Goal: Task Accomplishment & Management: Manage account settings

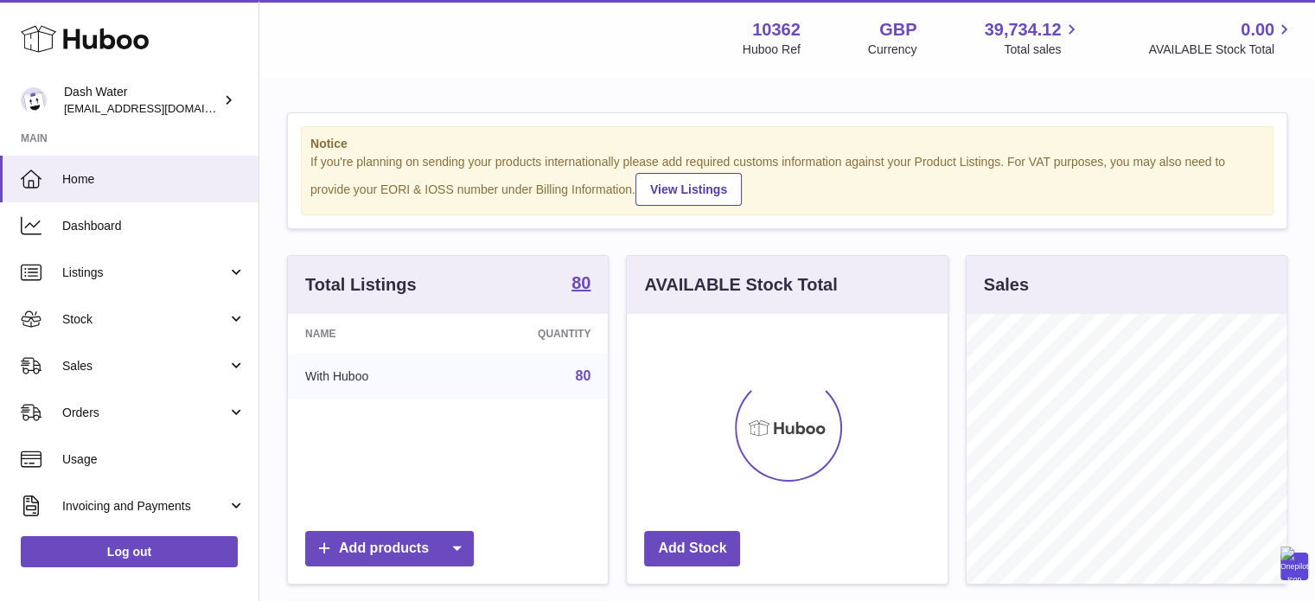
scroll to position [270, 321]
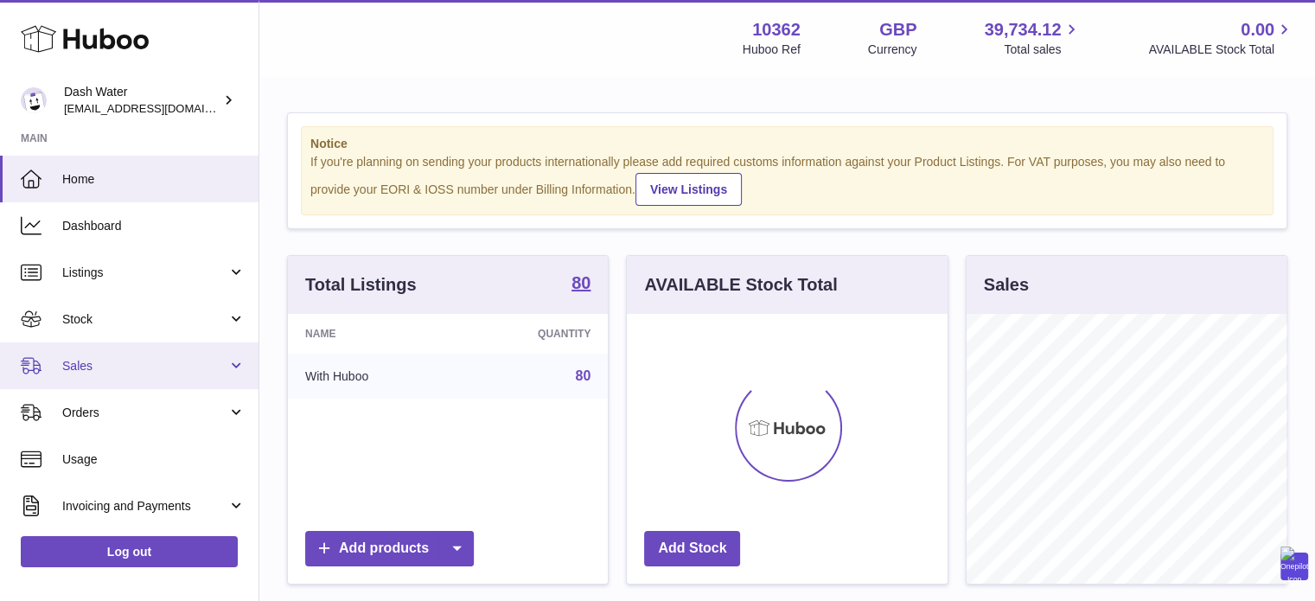
click at [116, 360] on span "Sales" at bounding box center [144, 366] width 165 height 16
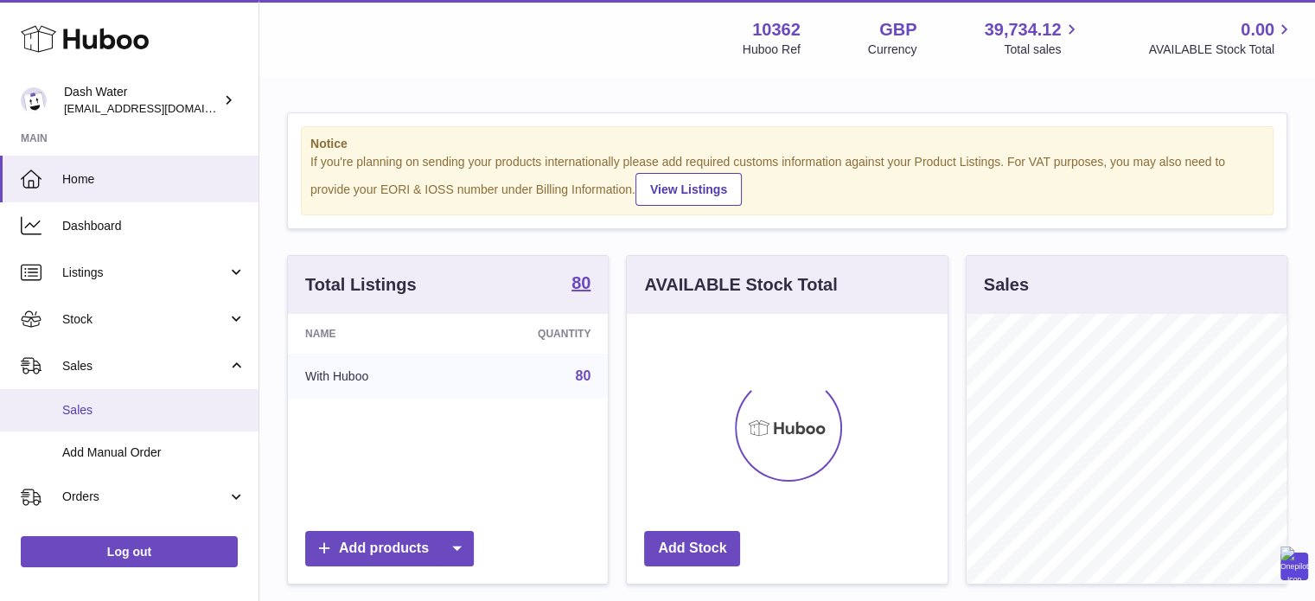
click at [111, 406] on span "Sales" at bounding box center [153, 410] width 183 height 16
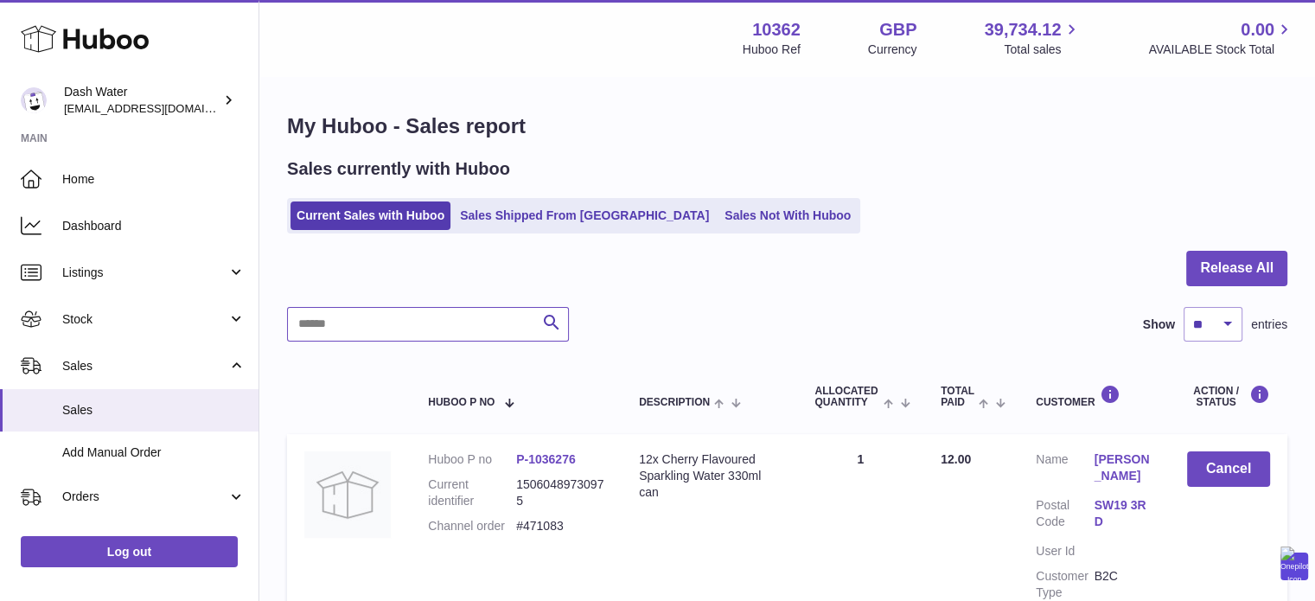
click at [417, 333] on input "text" at bounding box center [428, 324] width 282 height 35
paste input "******"
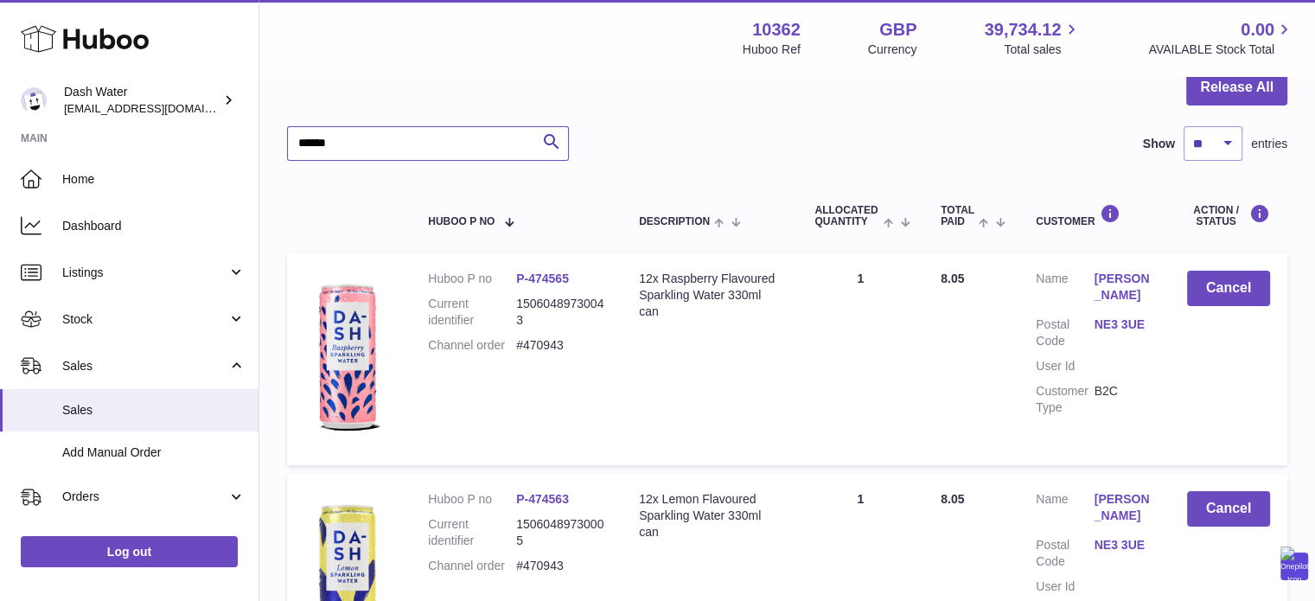
scroll to position [173, 0]
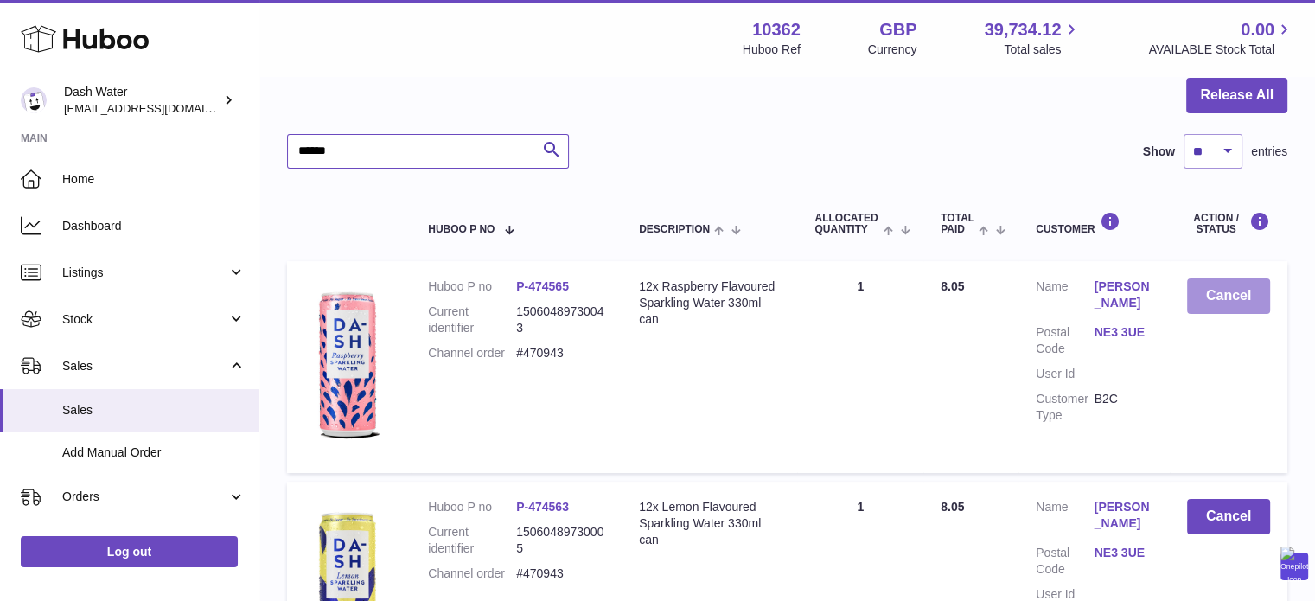
type input "******"
click at [1232, 297] on button "Cancel" at bounding box center [1228, 295] width 83 height 35
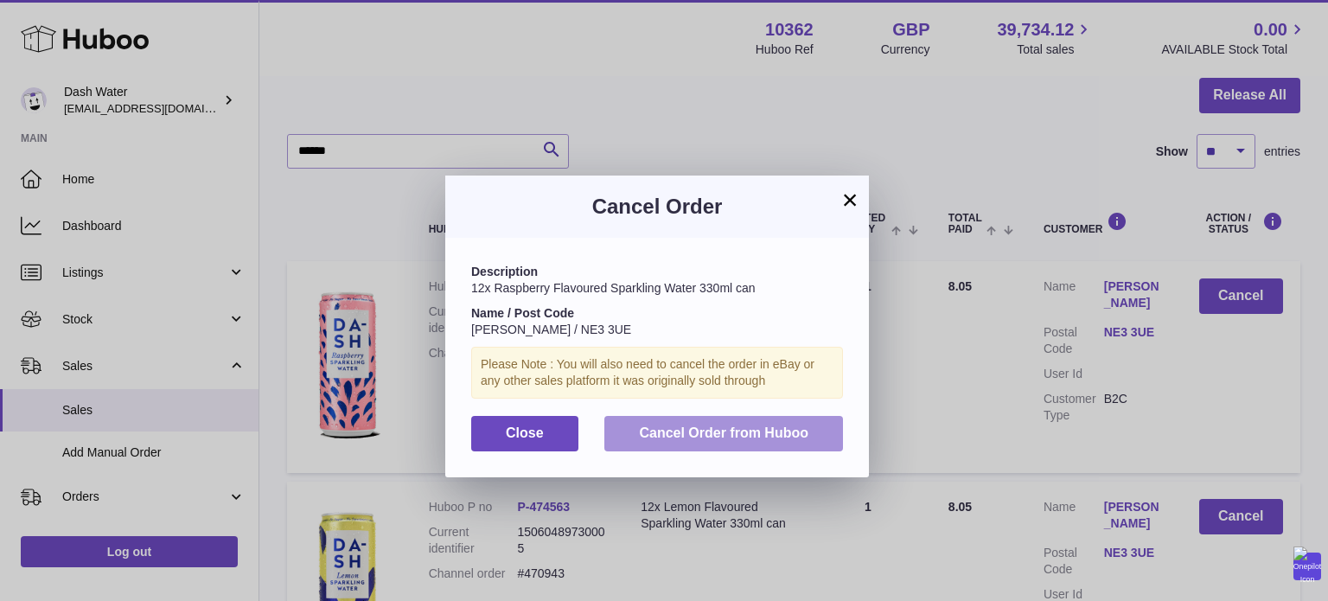
click at [693, 437] on span "Cancel Order from Huboo" at bounding box center [723, 432] width 169 height 15
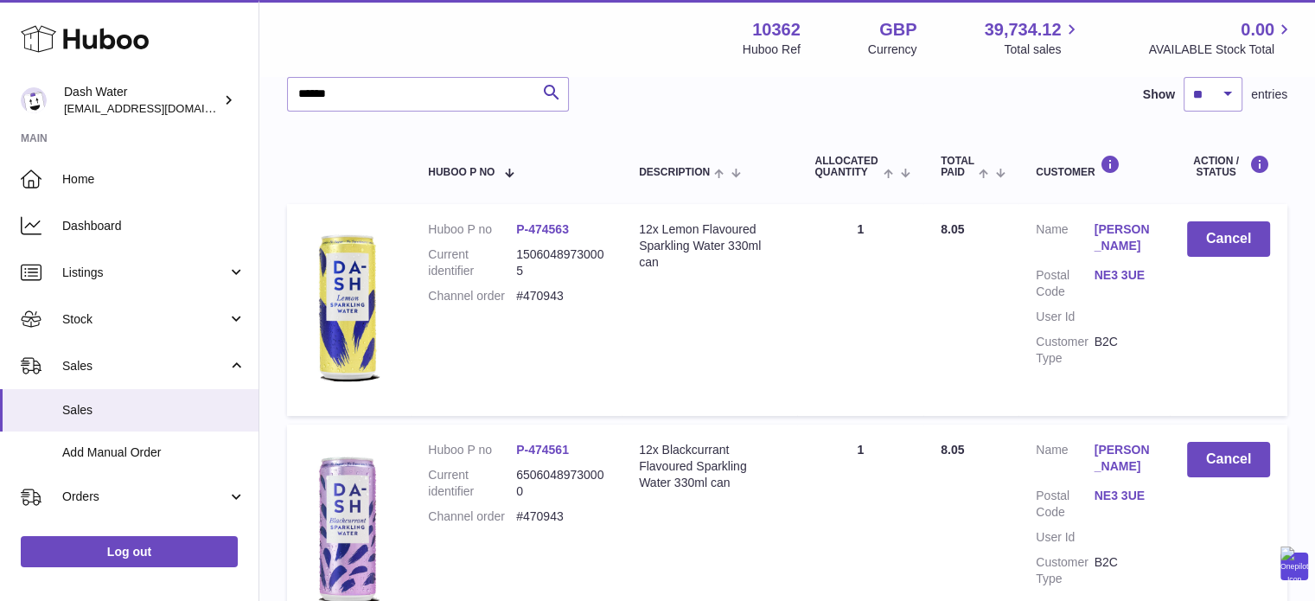
scroll to position [228, 0]
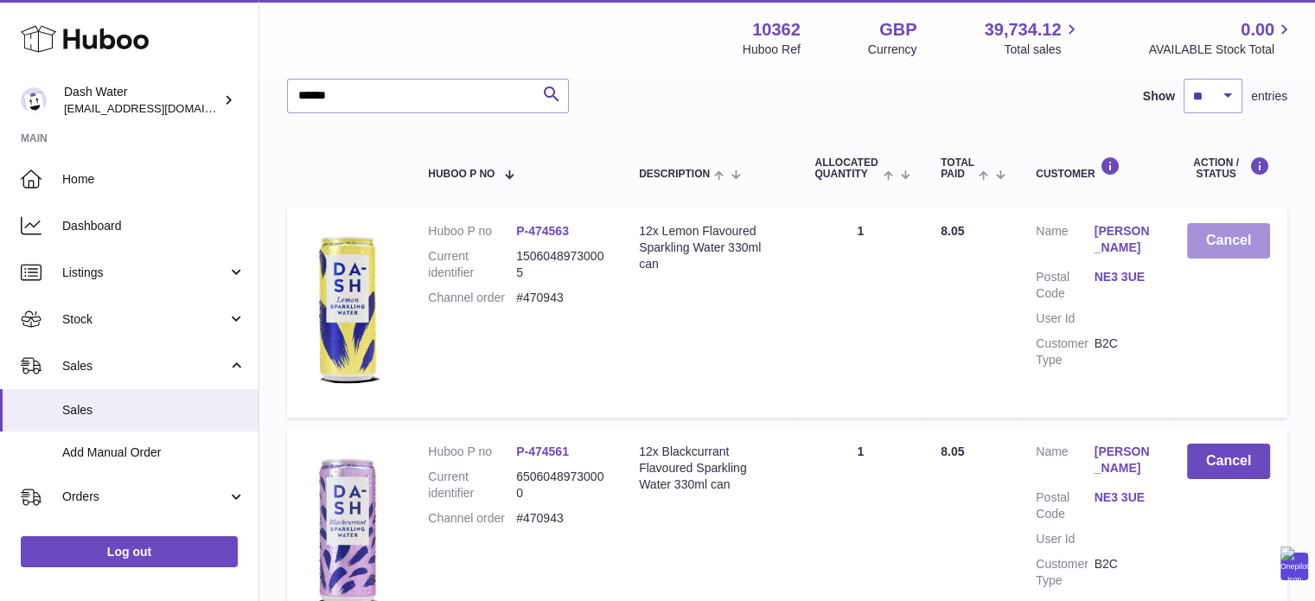
click at [1236, 233] on button "Cancel" at bounding box center [1228, 240] width 83 height 35
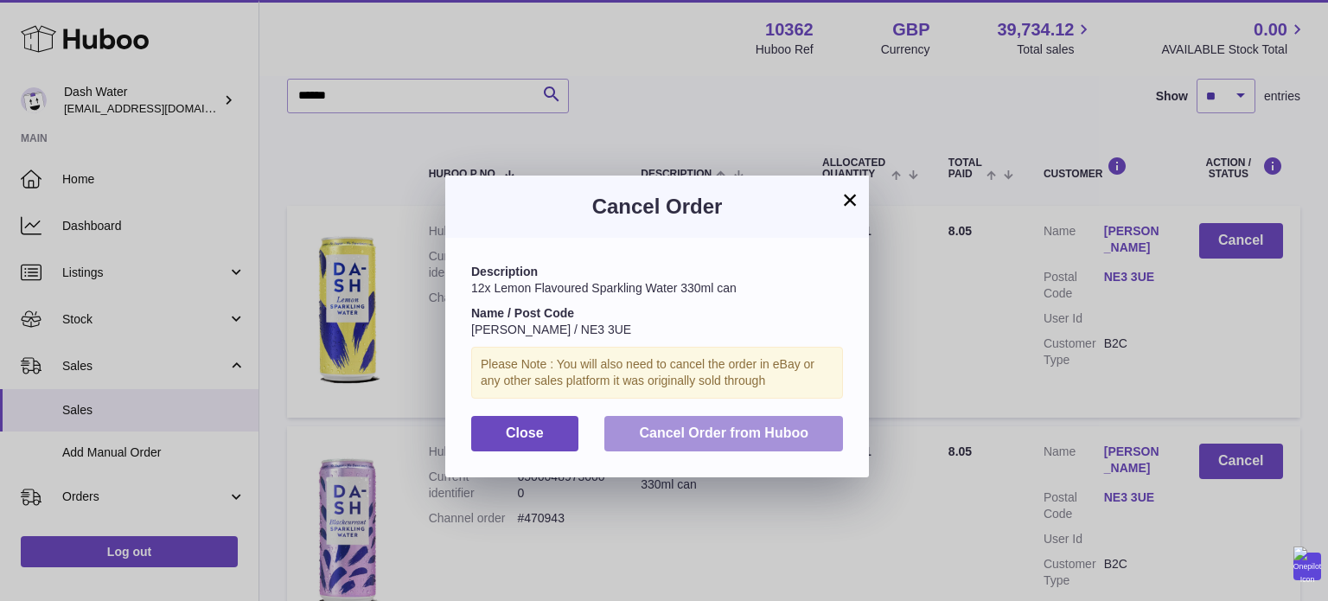
click at [754, 439] on span "Cancel Order from Huboo" at bounding box center [723, 432] width 169 height 15
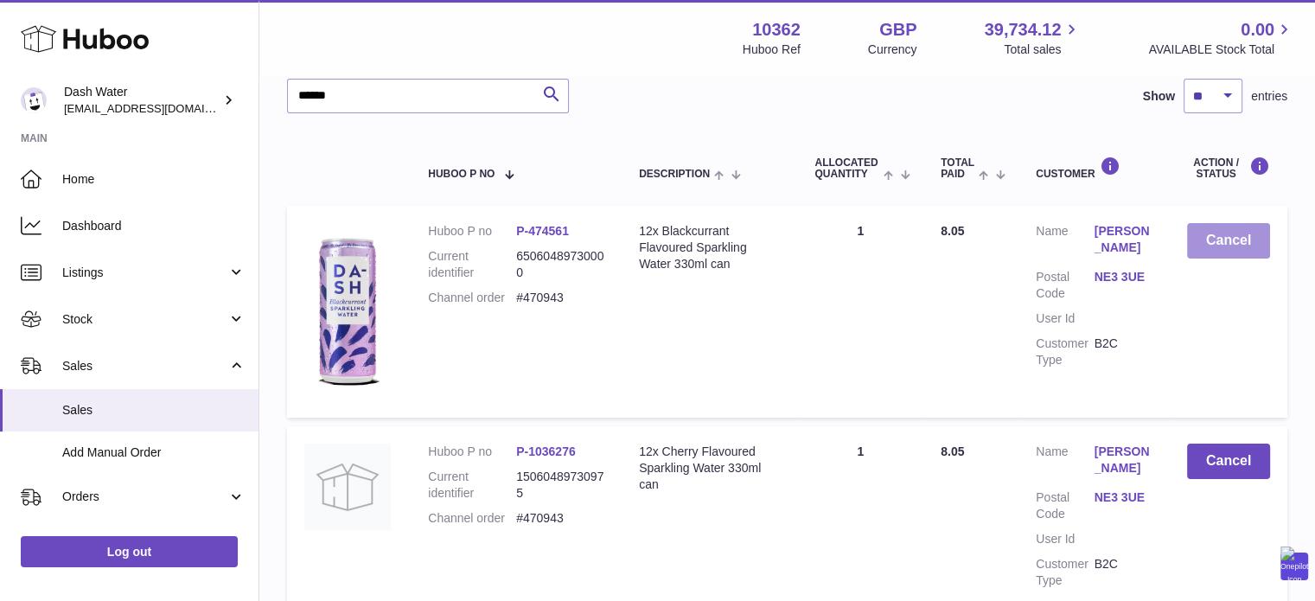
click at [1225, 234] on button "Cancel" at bounding box center [1228, 240] width 83 height 35
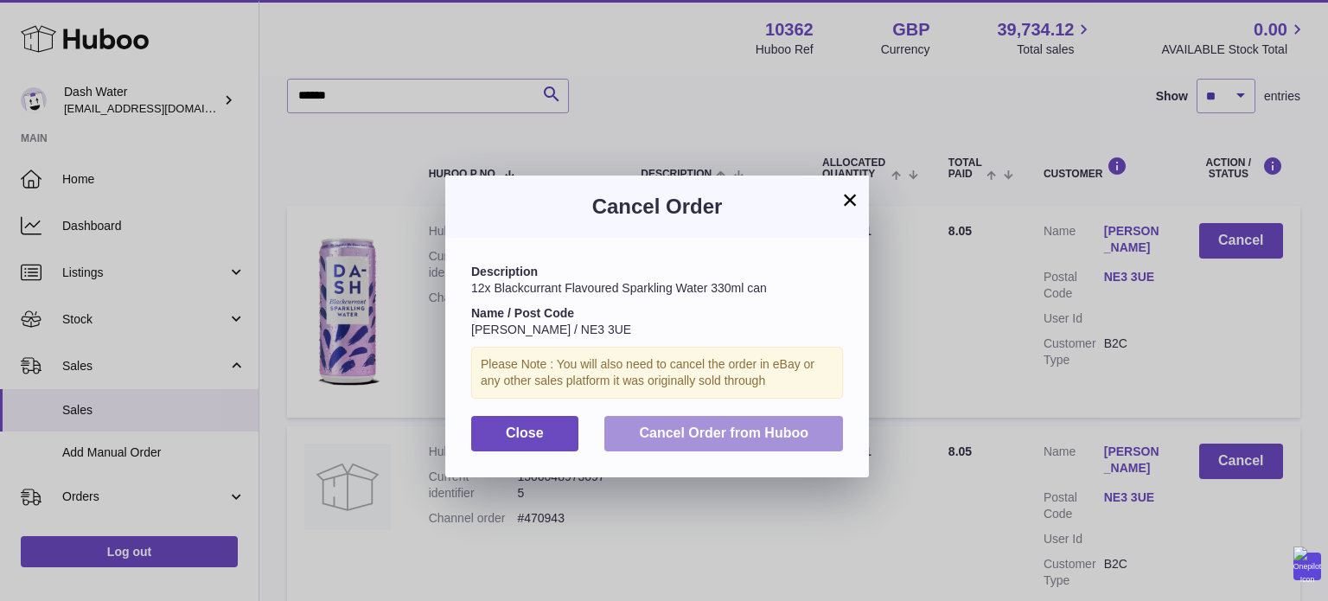
click at [800, 431] on span "Cancel Order from Huboo" at bounding box center [723, 432] width 169 height 15
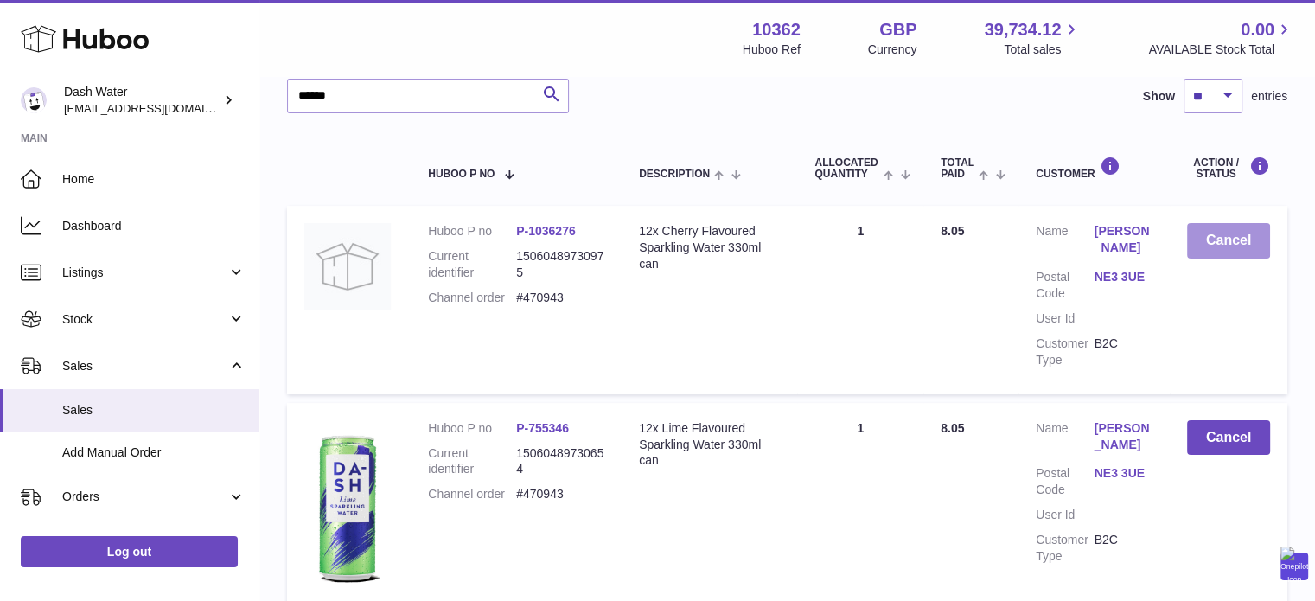
click at [1219, 238] on button "Cancel" at bounding box center [1228, 240] width 83 height 35
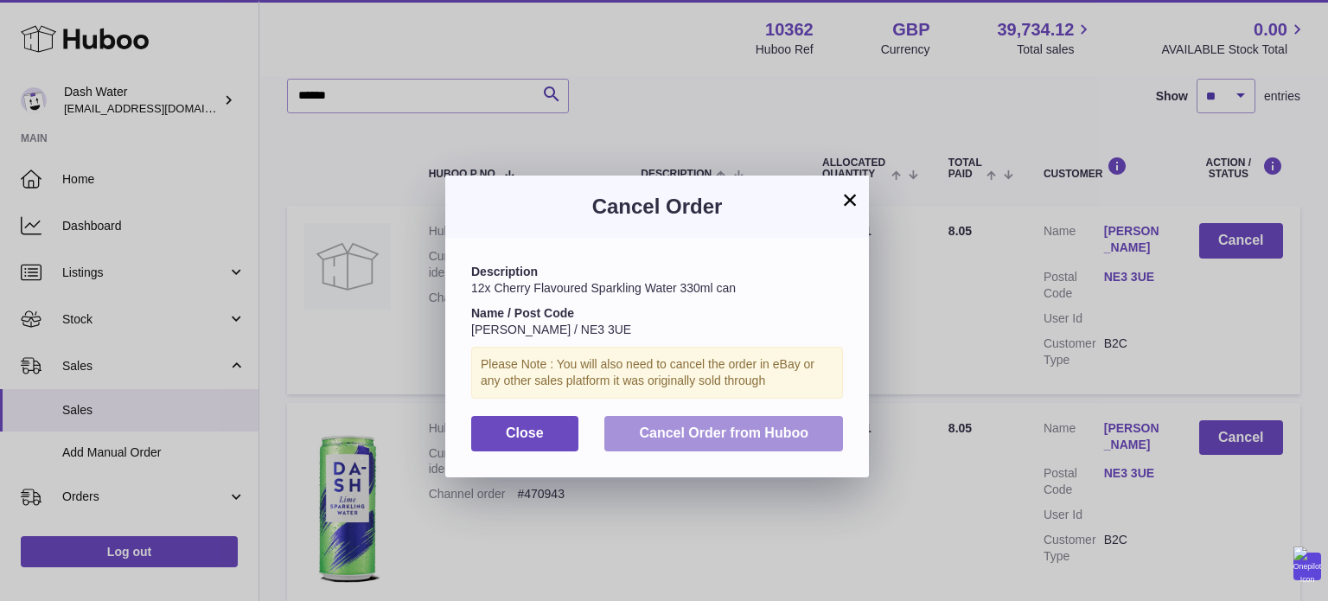
click at [746, 437] on span "Cancel Order from Huboo" at bounding box center [723, 432] width 169 height 15
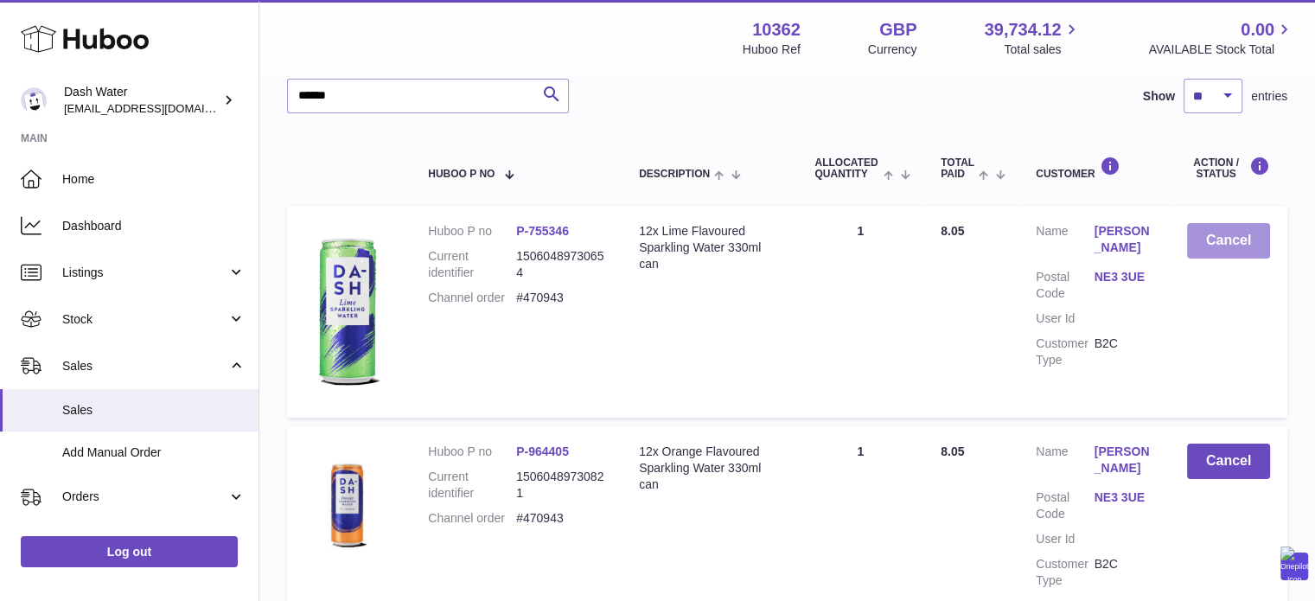
click at [1234, 251] on button "Cancel" at bounding box center [1228, 240] width 83 height 35
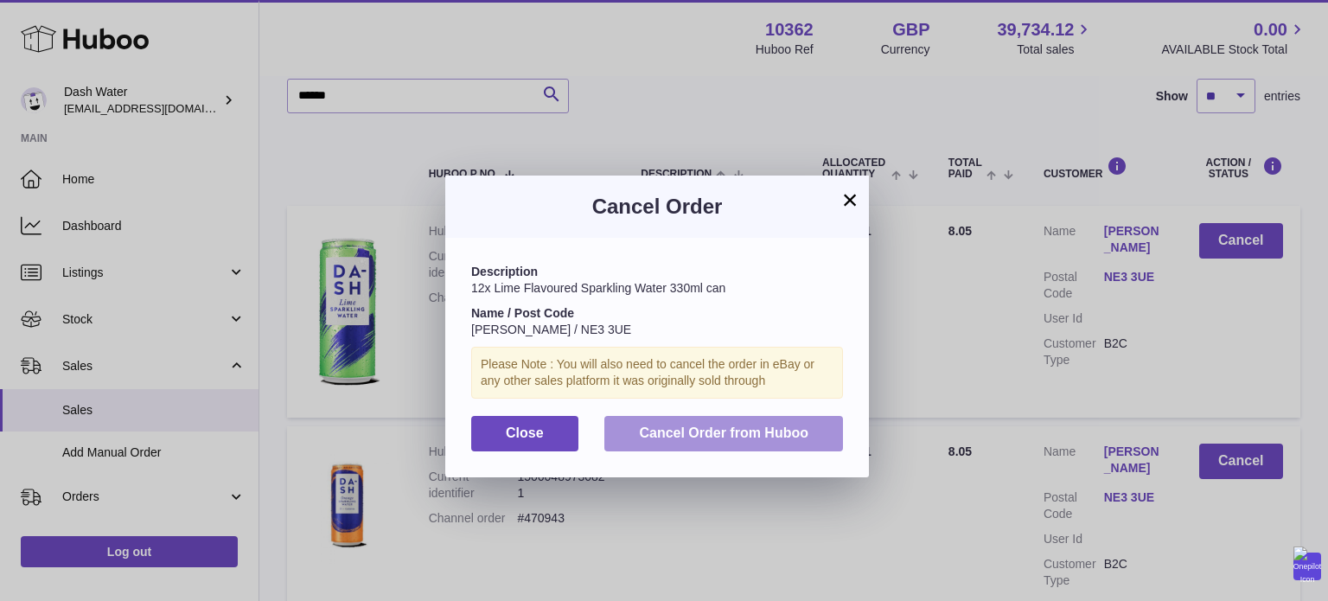
click at [744, 437] on span "Cancel Order from Huboo" at bounding box center [723, 432] width 169 height 15
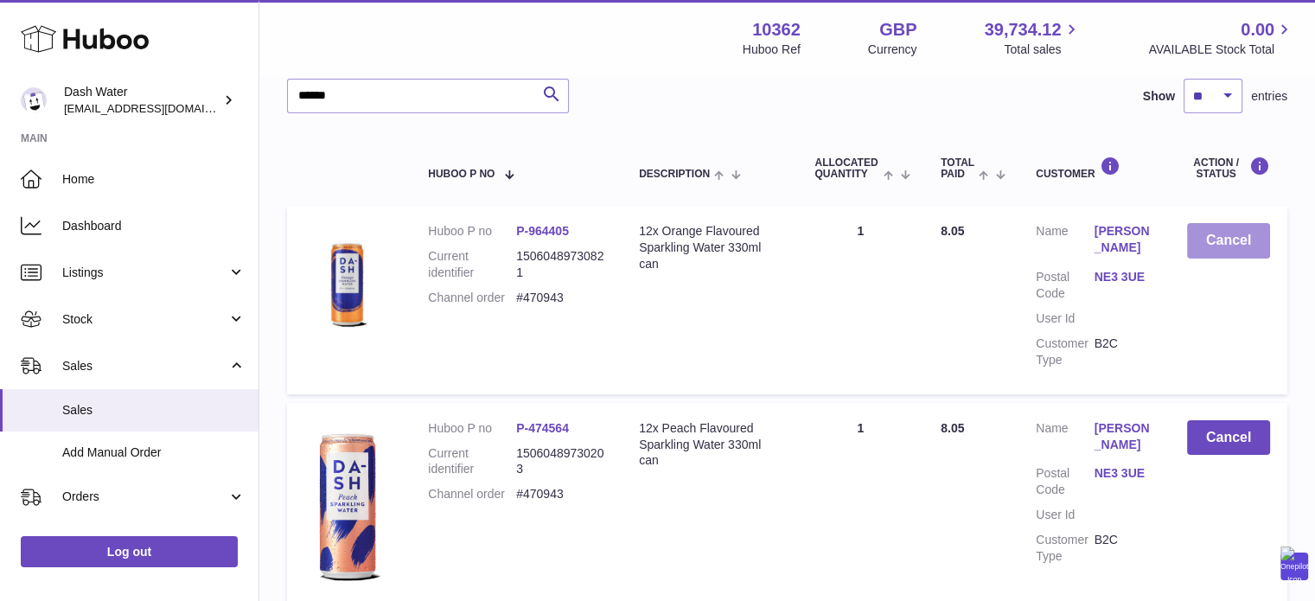
click at [1217, 245] on button "Cancel" at bounding box center [1228, 240] width 83 height 35
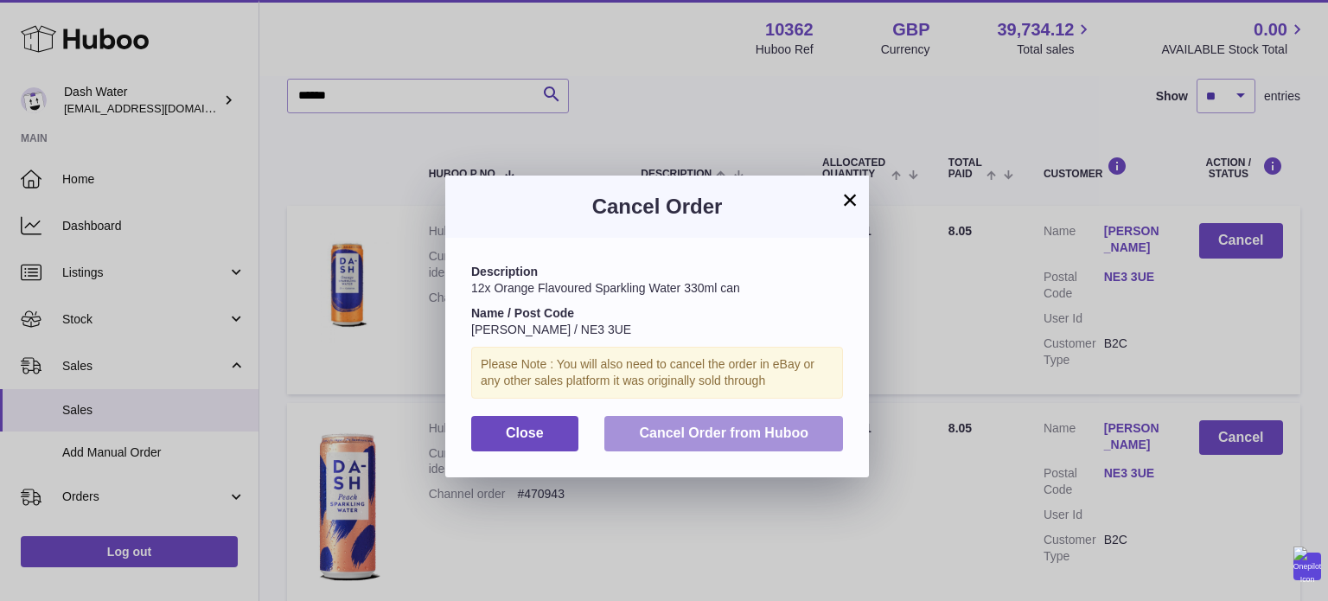
click at [775, 441] on button "Cancel Order from Huboo" at bounding box center [723, 433] width 239 height 35
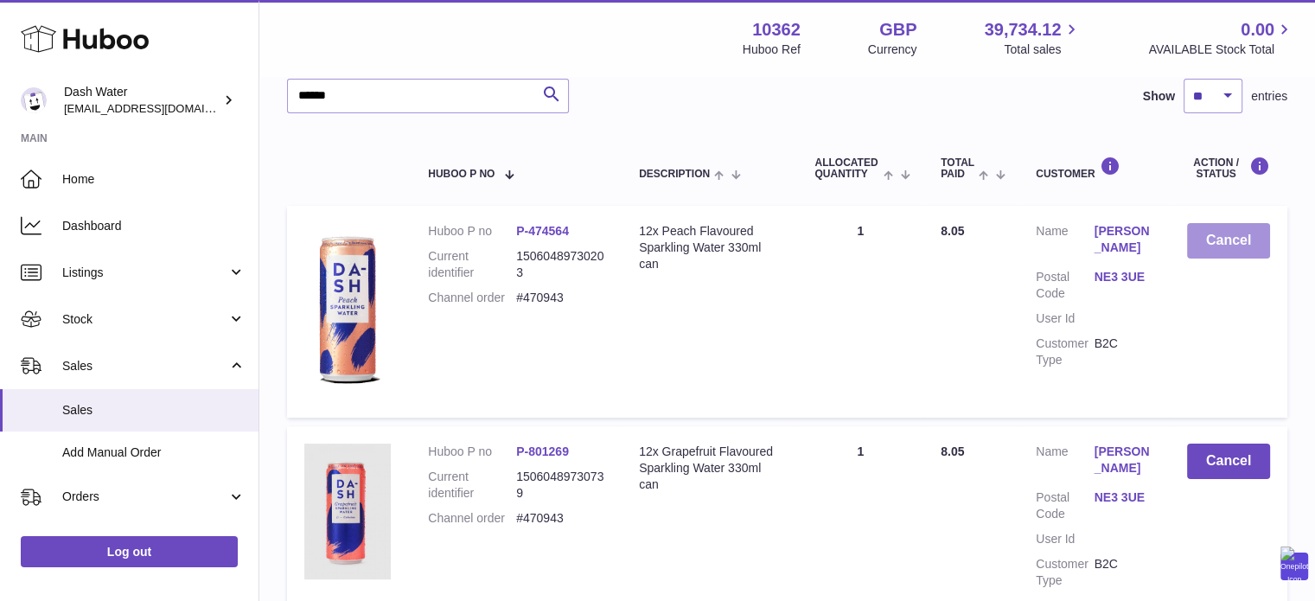
click at [1243, 246] on button "Cancel" at bounding box center [1228, 240] width 83 height 35
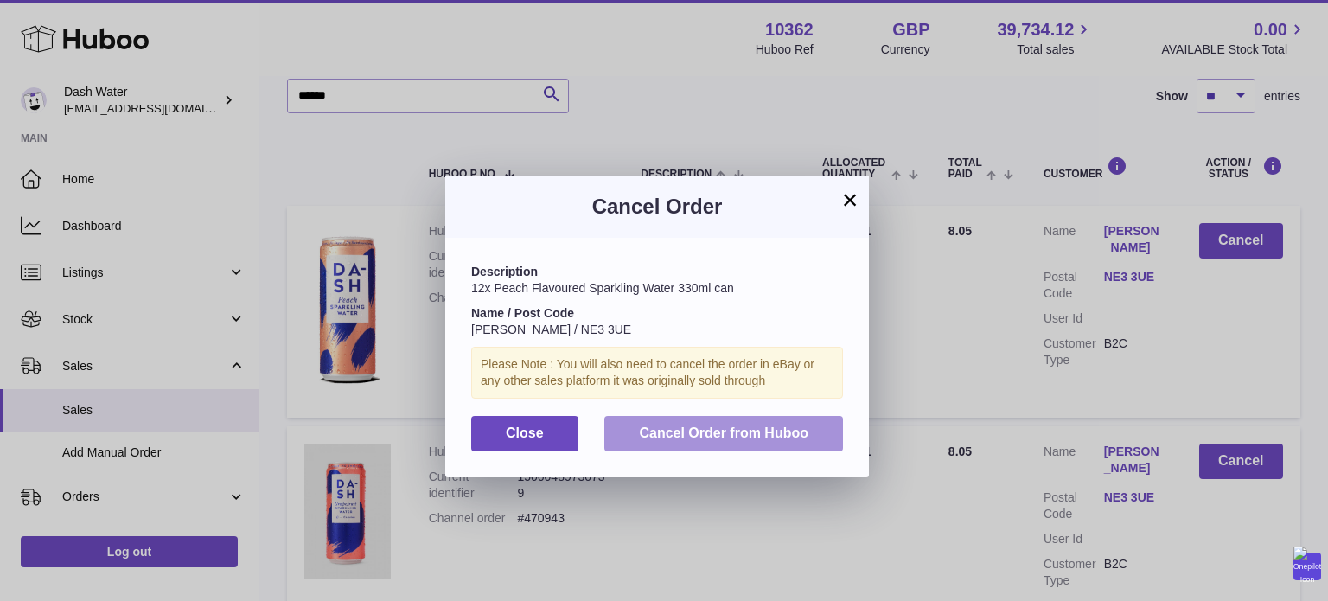
click at [750, 427] on span "Cancel Order from Huboo" at bounding box center [723, 432] width 169 height 15
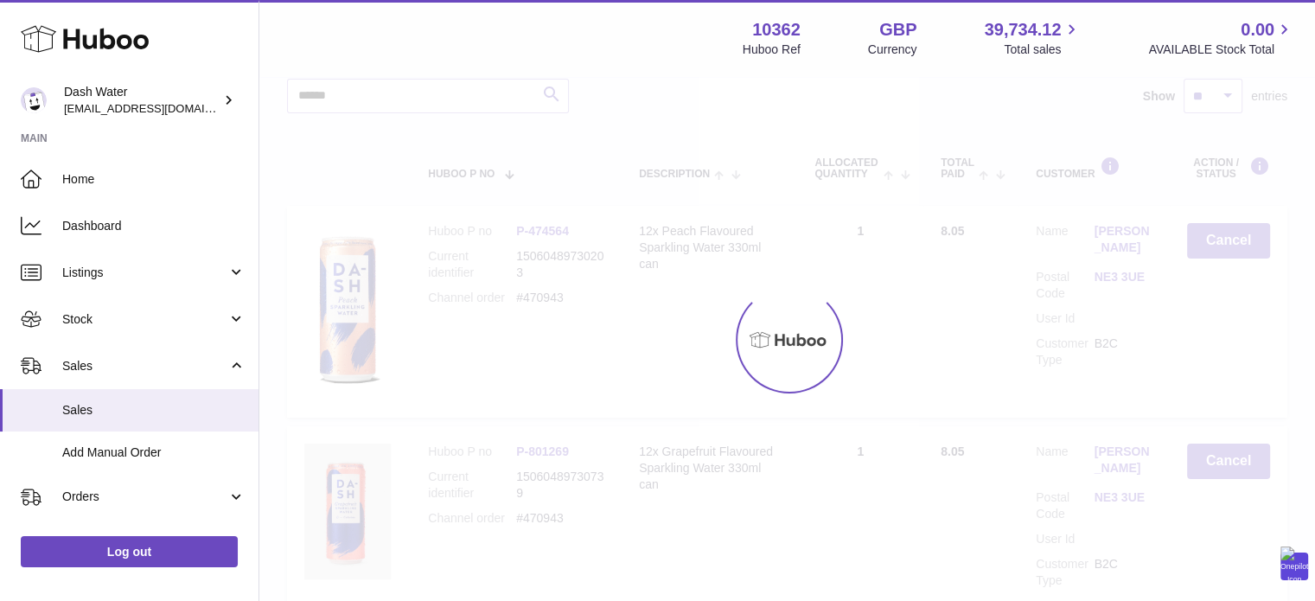
scroll to position [165, 0]
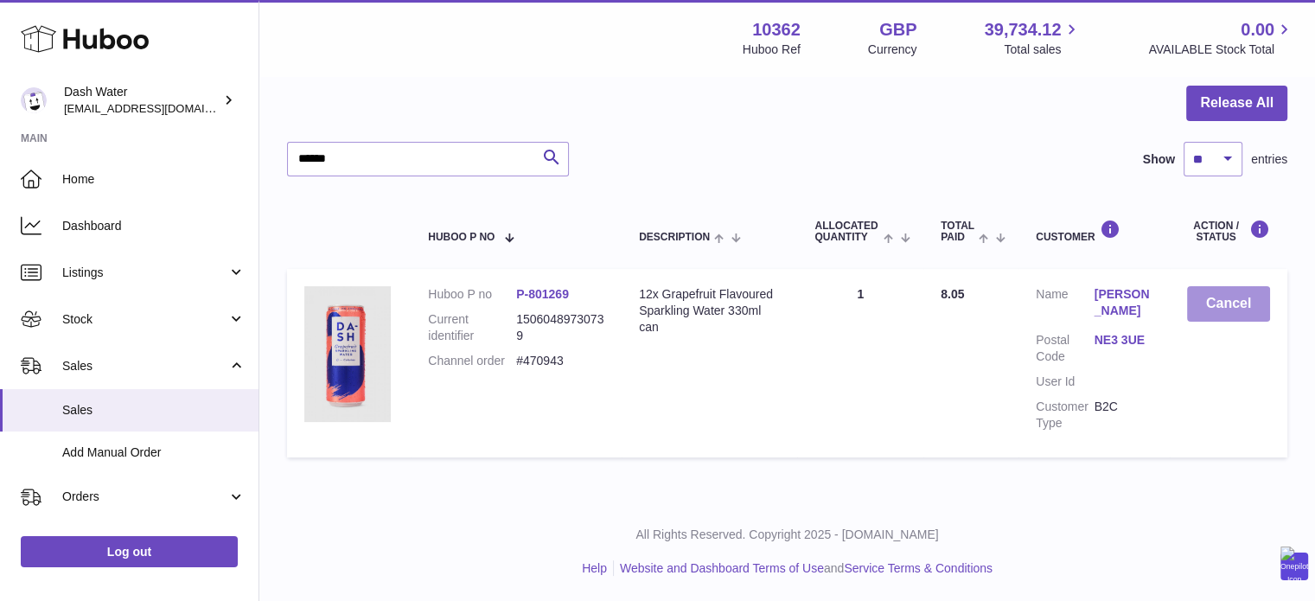
click at [1214, 311] on button "Cancel" at bounding box center [1228, 303] width 83 height 35
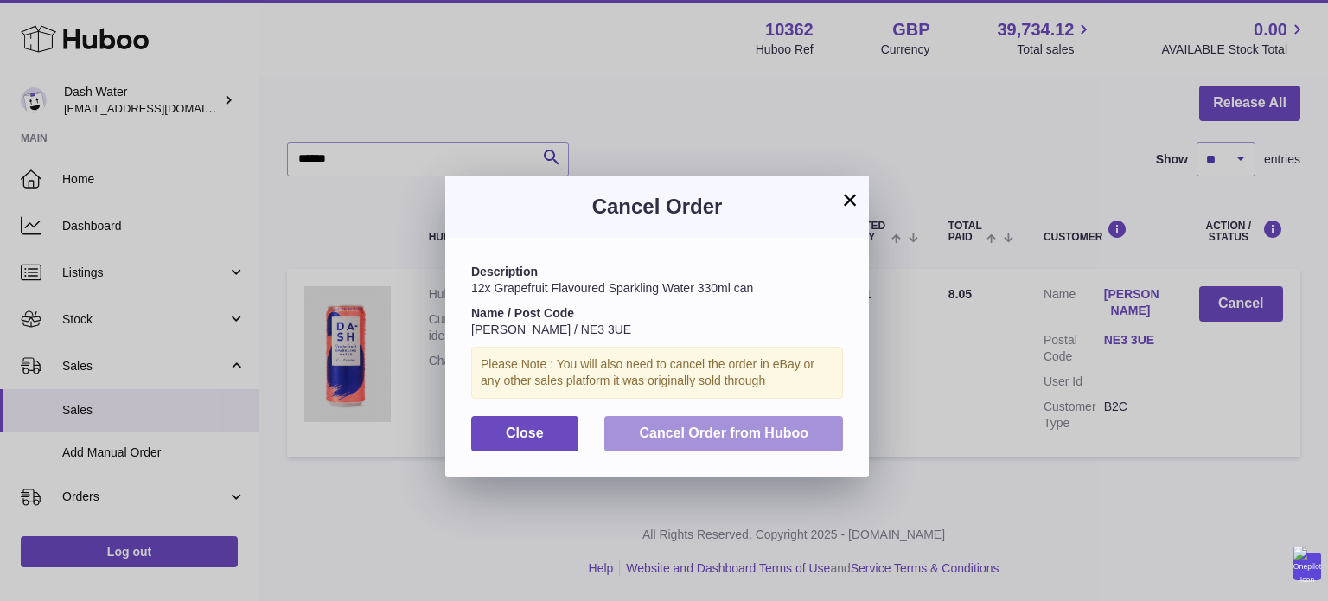
click at [728, 430] on span "Cancel Order from Huboo" at bounding box center [723, 432] width 169 height 15
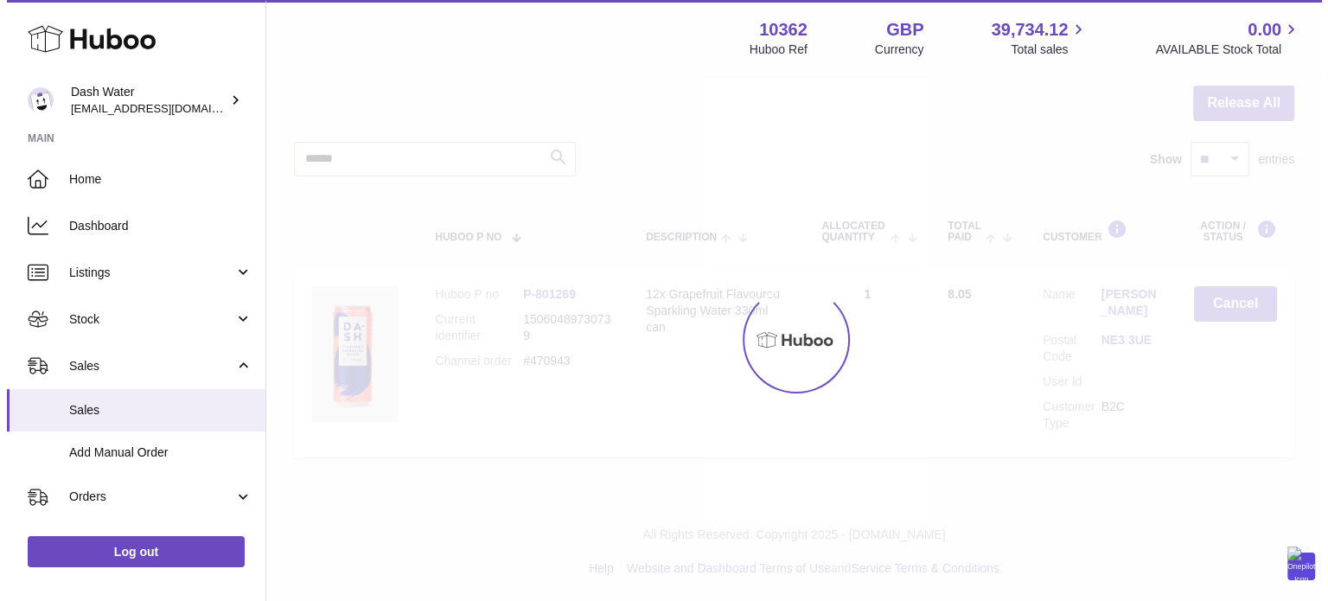
scroll to position [0, 0]
